Goal: Task Accomplishment & Management: Complete application form

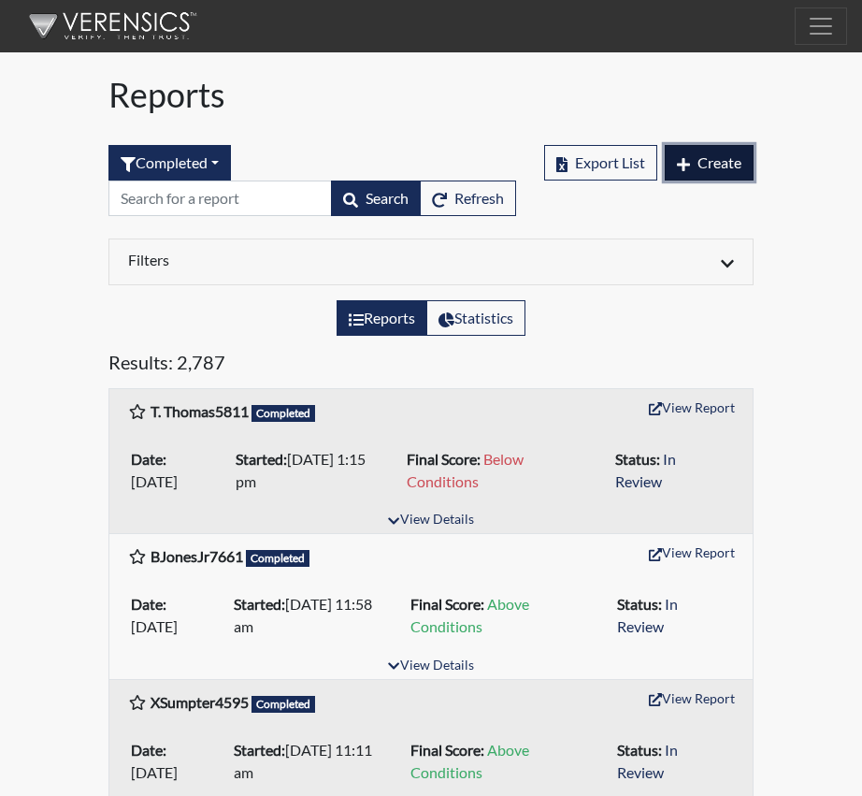
click at [728, 167] on span "Create" at bounding box center [720, 162] width 44 height 18
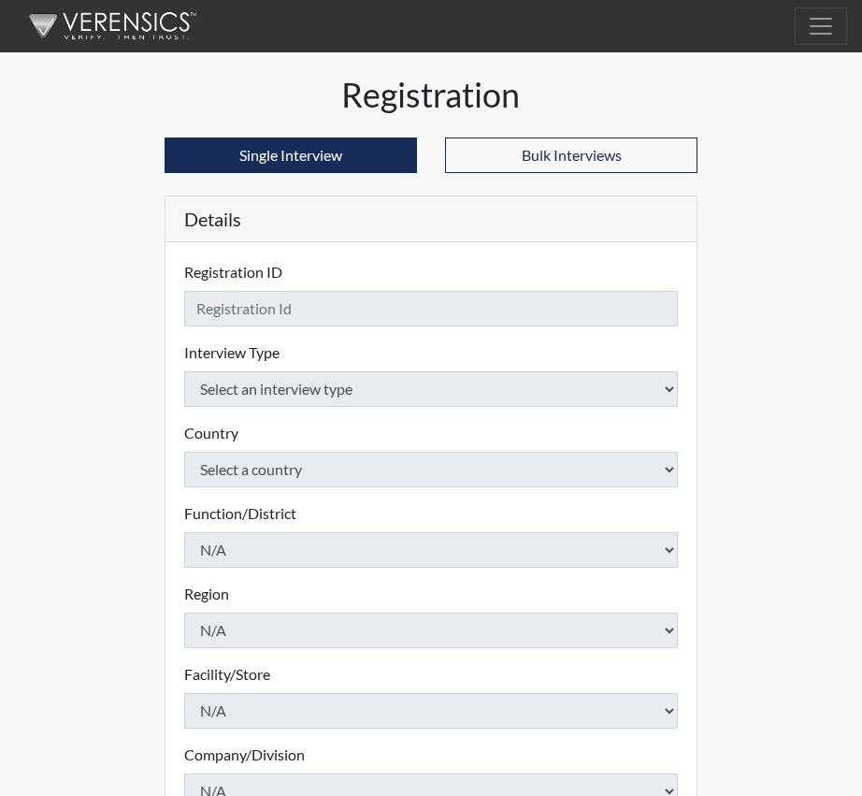
checkbox input "true"
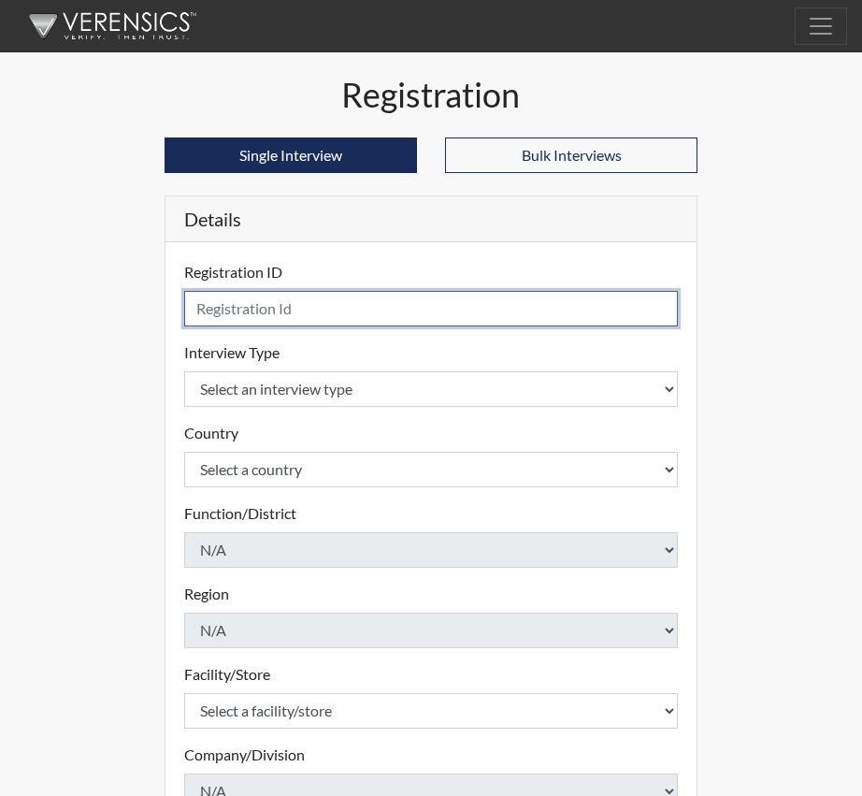
click at [221, 314] on input "text" at bounding box center [431, 309] width 494 height 36
type input "CALLUM, A 4332"
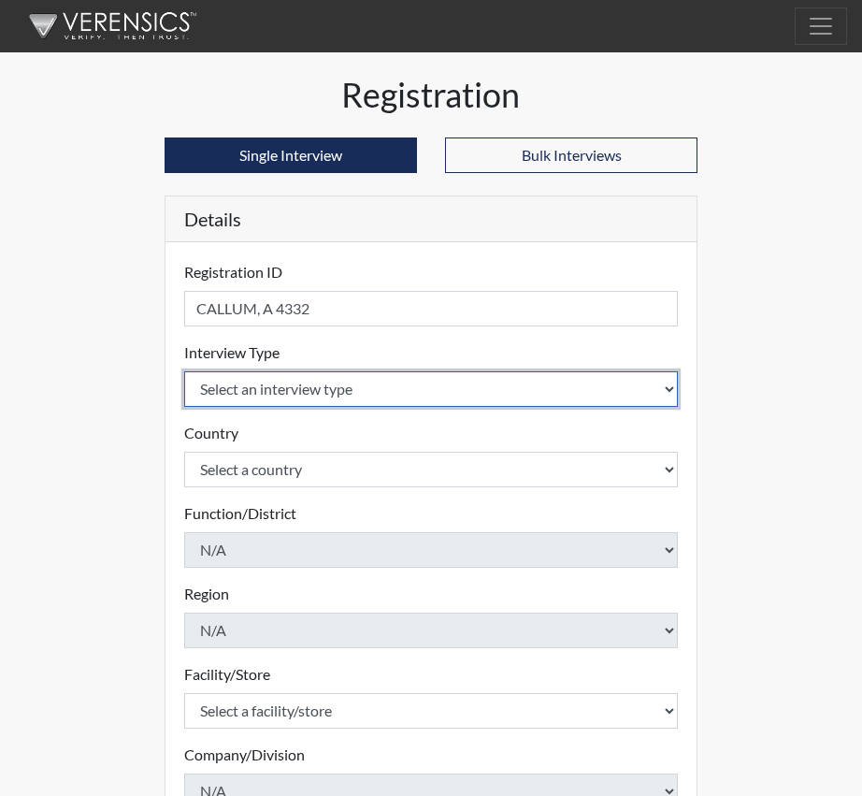
click at [667, 384] on select "Select an interview type Corrections Pre-Employment" at bounding box center [431, 389] width 494 height 36
select select "ff733e93-e1bf-11ea-9c9f-0eff0cf7eb8f"
click at [184, 371] on select "Select an interview type Corrections Pre-Employment" at bounding box center [431, 389] width 494 height 36
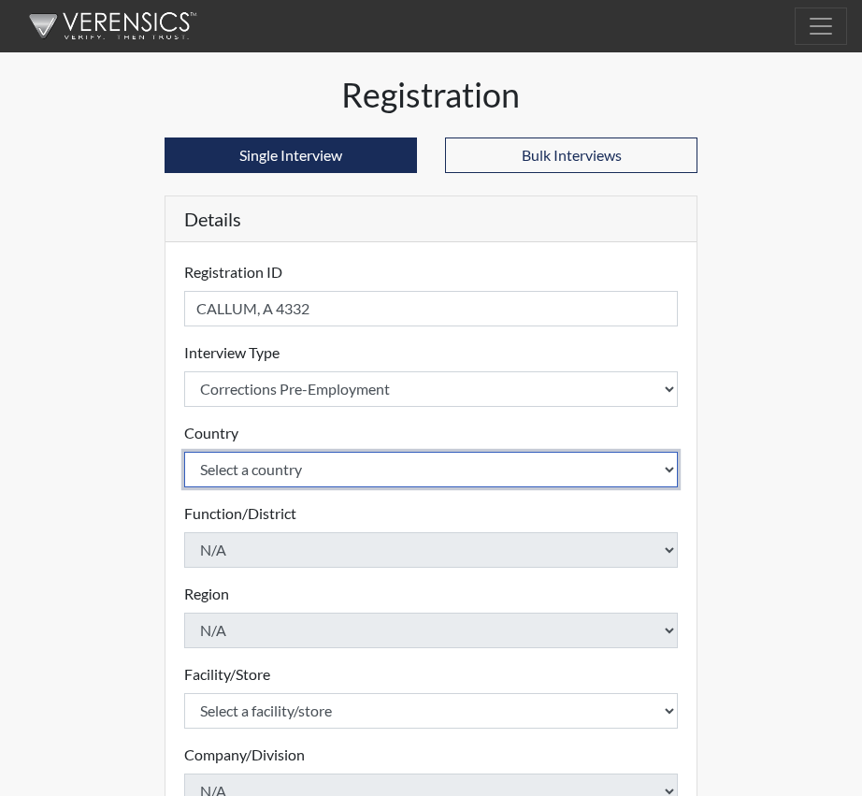
click at [669, 471] on select "Select a country [GEOGRAPHIC_DATA] [GEOGRAPHIC_DATA]" at bounding box center [431, 470] width 494 height 36
select select "united-states-of-[GEOGRAPHIC_DATA]"
click at [184, 452] on select "Select a country [GEOGRAPHIC_DATA] [GEOGRAPHIC_DATA]" at bounding box center [431, 470] width 494 height 36
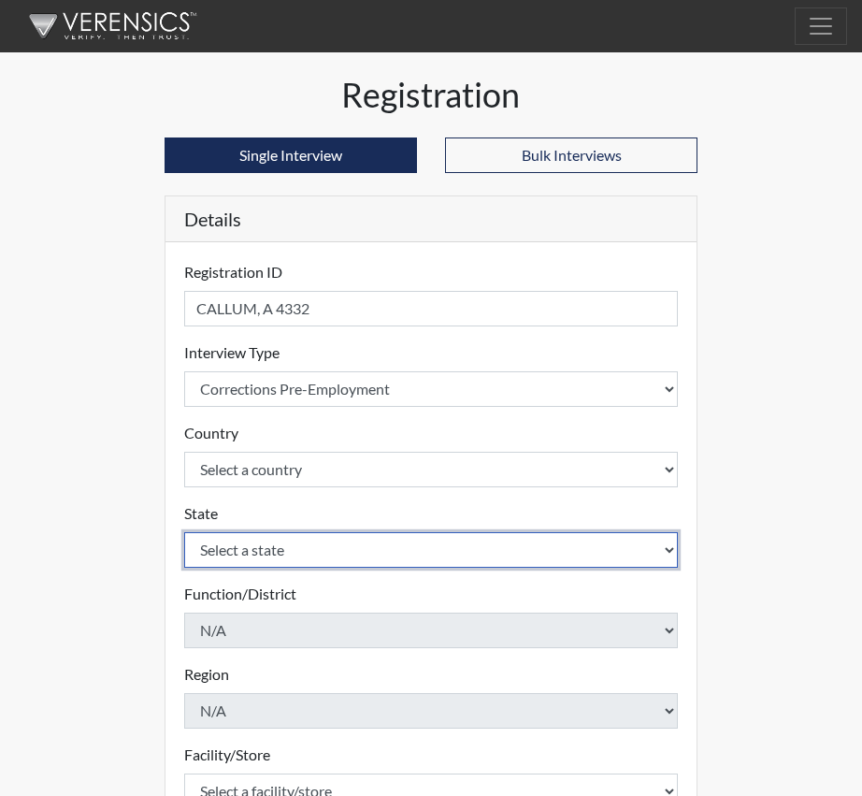
click at [671, 549] on select "Select a state [US_STATE] [US_STATE] [US_STATE] [US_STATE] [US_STATE] [US_STATE…" at bounding box center [431, 550] width 494 height 36
select select "SC"
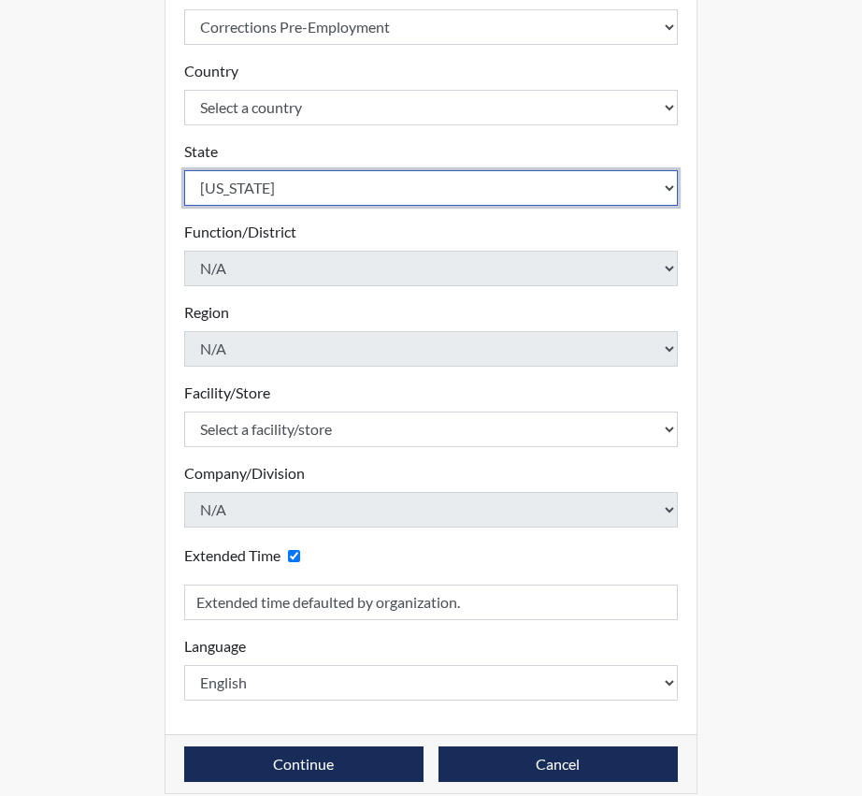
scroll to position [374, 0]
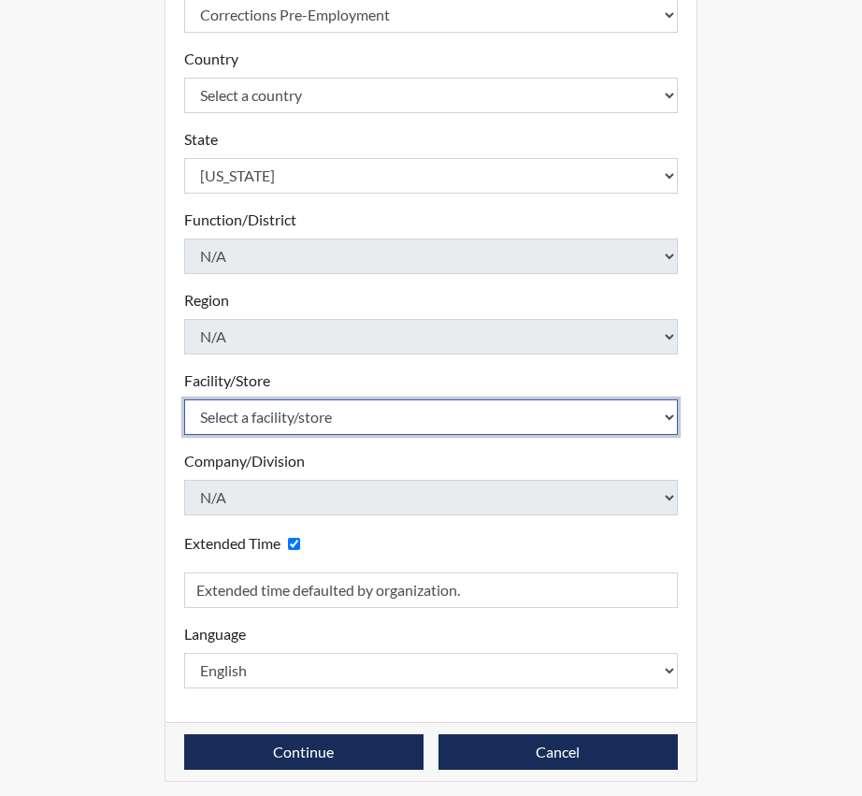
click at [670, 415] on select "Select a facility/store [GEOGRAPHIC_DATA] CI Broad River CI [PERSON_NAME] CI Di…" at bounding box center [431, 417] width 494 height 36
select select "e65c35f8-7a86-4895-8b3d-ac57a8e9252b"
click at [184, 399] on select "Select a facility/store [GEOGRAPHIC_DATA] CI Broad River CI [PERSON_NAME] CI Di…" at bounding box center [431, 417] width 494 height 36
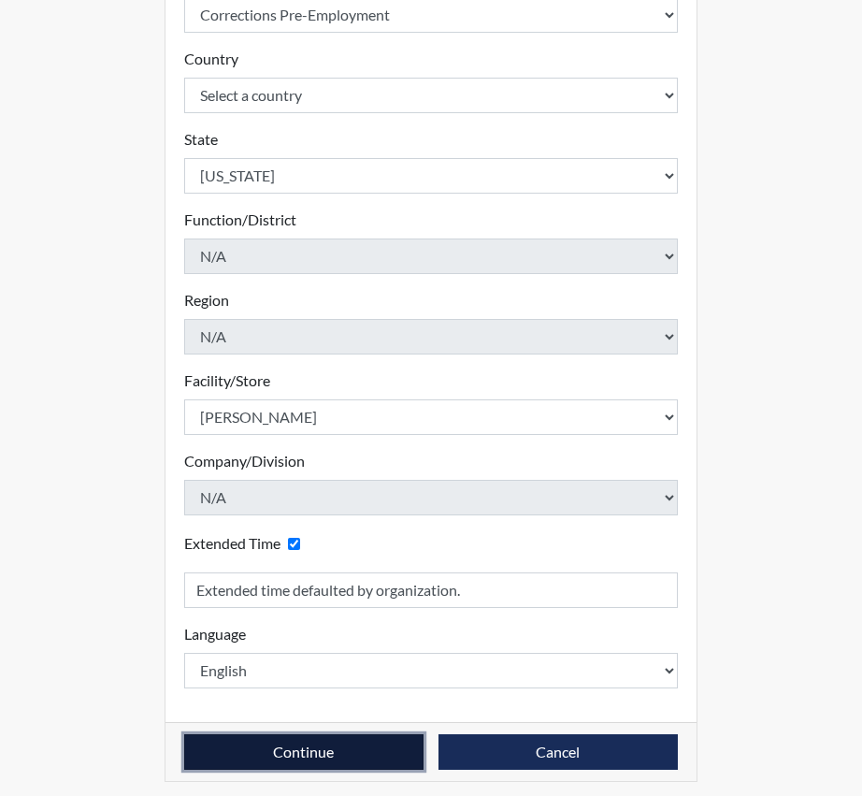
click at [320, 750] on button "Continue" at bounding box center [303, 752] width 239 height 36
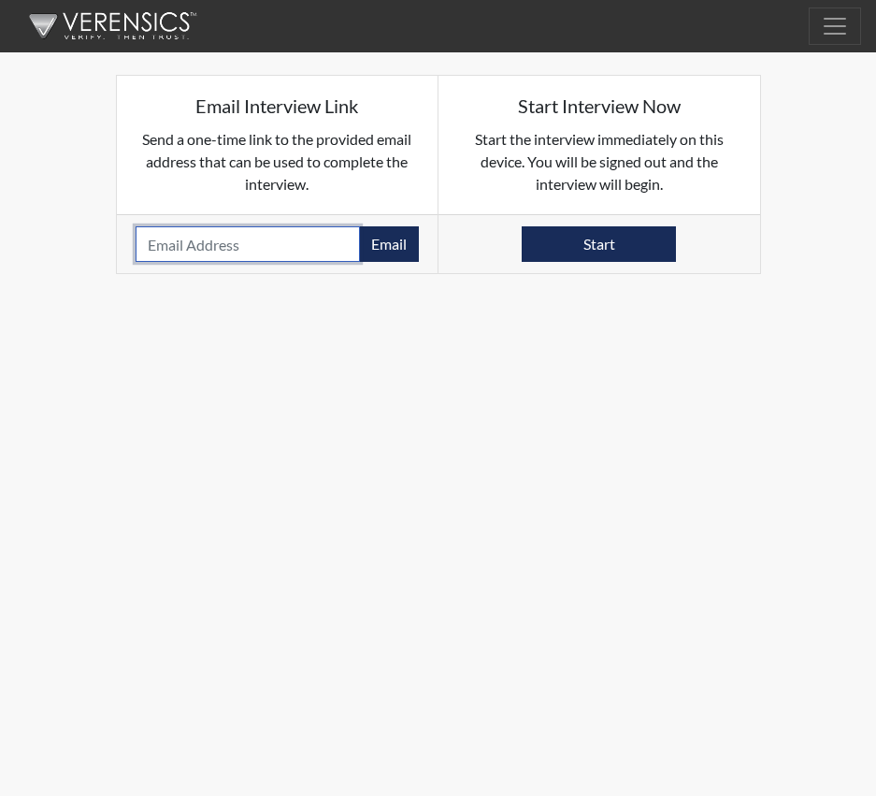
click at [213, 244] on input "email" at bounding box center [248, 244] width 225 height 36
paste input "[EMAIL_ADDRESS][DOMAIN_NAME]"
type input "[EMAIL_ADDRESS][DOMAIN_NAME]"
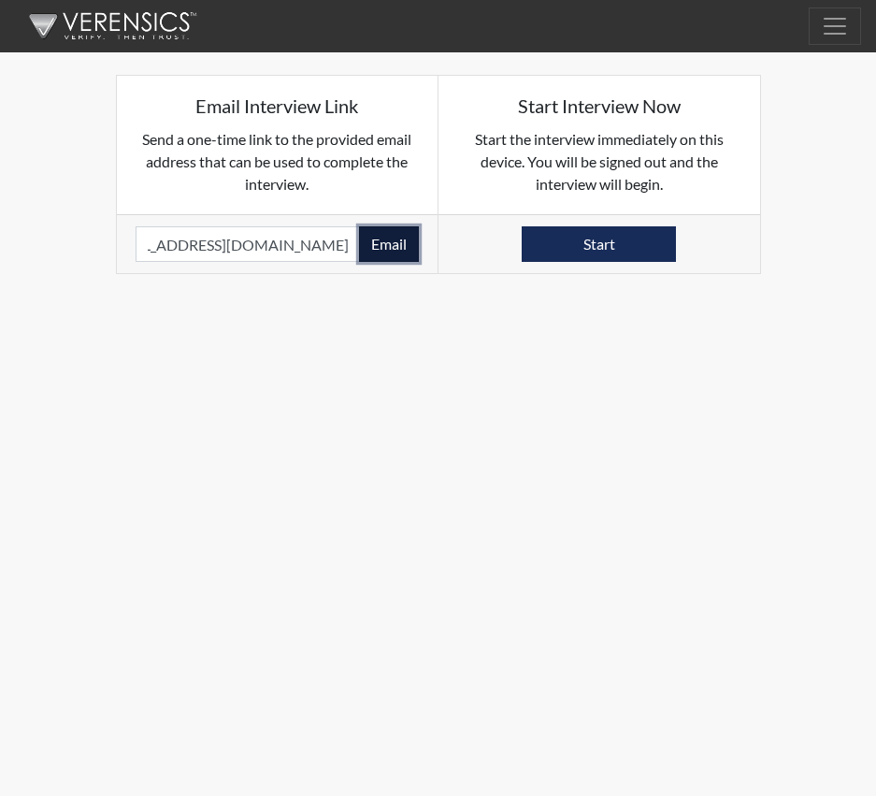
scroll to position [0, 0]
click at [402, 239] on button "Email" at bounding box center [389, 244] width 60 height 36
